Goal: Book appointment/travel/reservation

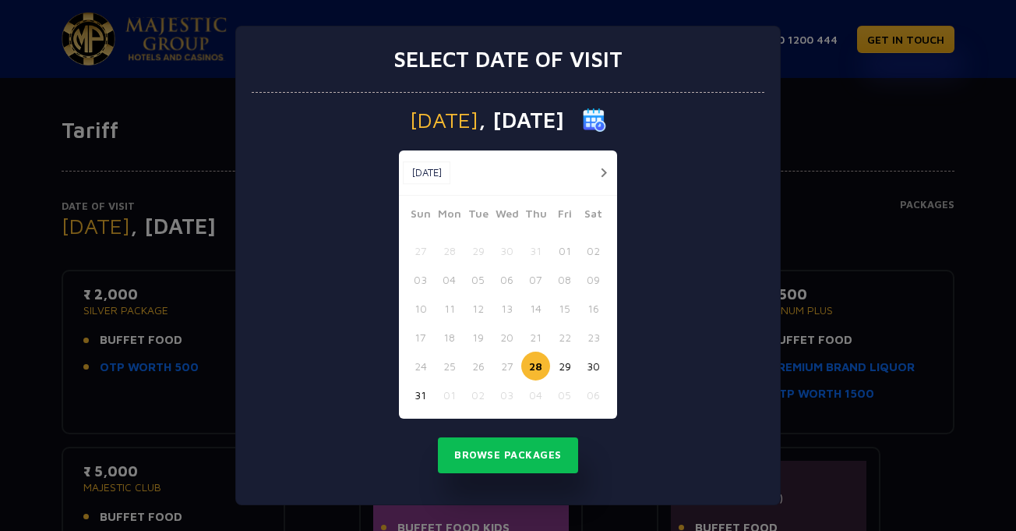
click at [563, 369] on button "29" at bounding box center [564, 365] width 29 height 29
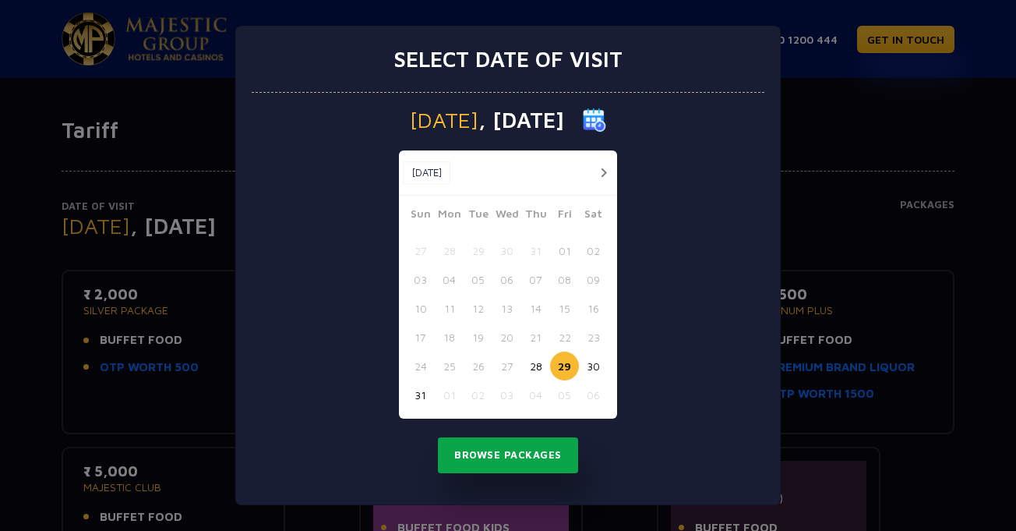
click at [524, 450] on button "Browse Packages" at bounding box center [508, 455] width 140 height 36
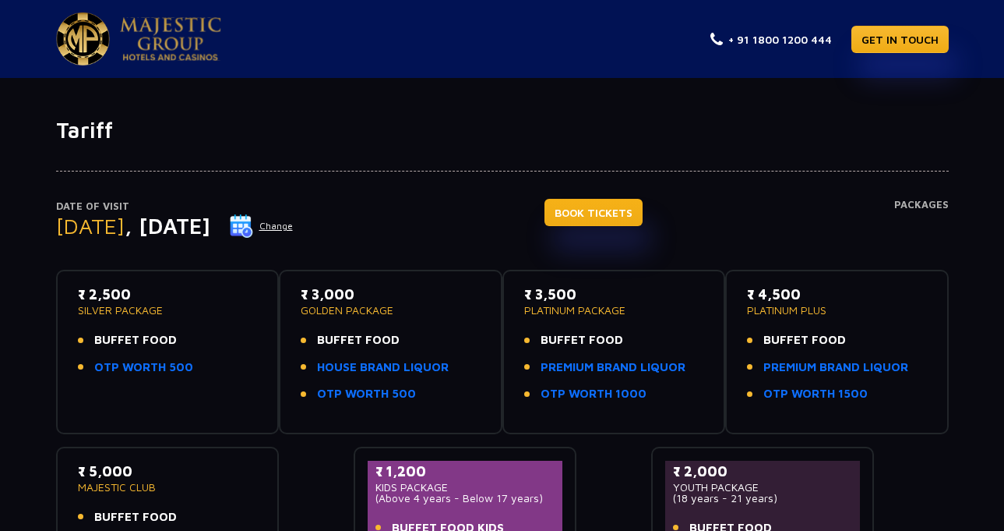
click at [636, 214] on link "BOOK TICKETS" at bounding box center [594, 212] width 98 height 27
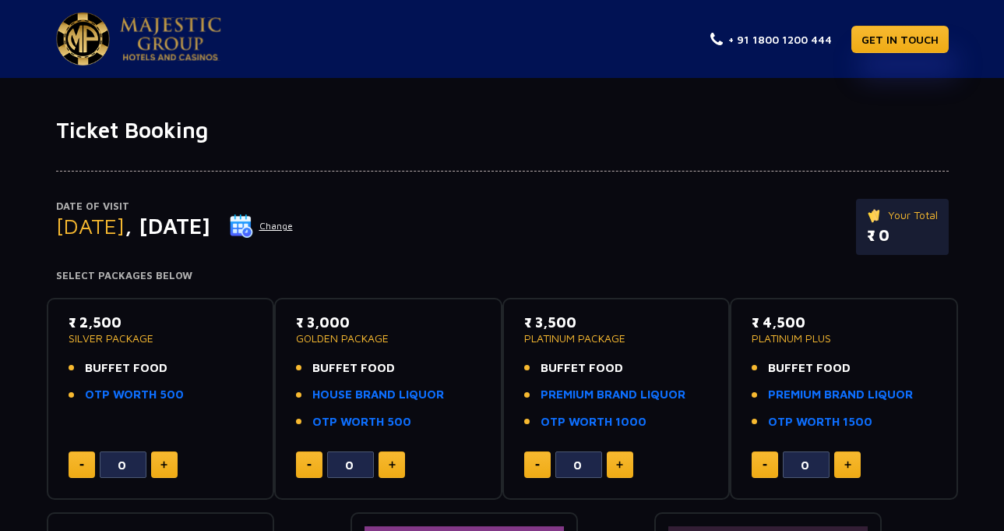
click at [623, 457] on button at bounding box center [620, 464] width 26 height 26
click at [534, 465] on button at bounding box center [537, 464] width 26 height 26
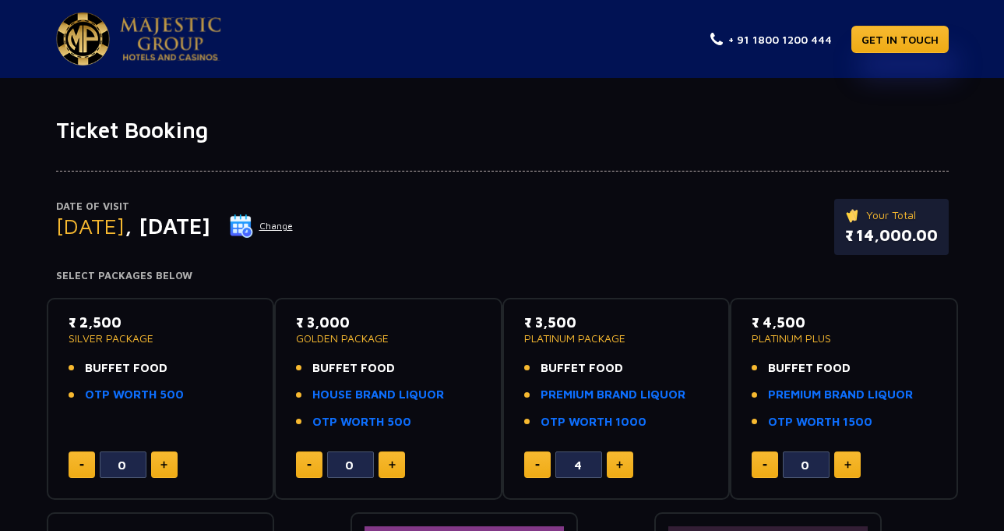
type input "3"
